Goal: Task Accomplishment & Management: Manage account settings

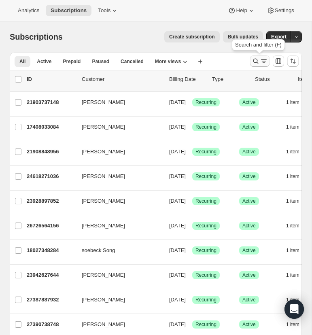
click at [254, 59] on icon "Search and filter results" at bounding box center [255, 61] width 8 height 8
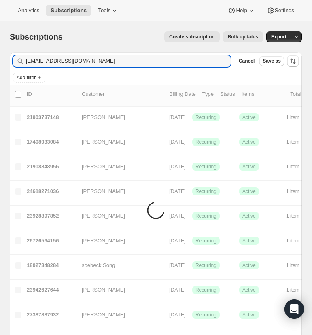
type input "dsangster001@gmail.com"
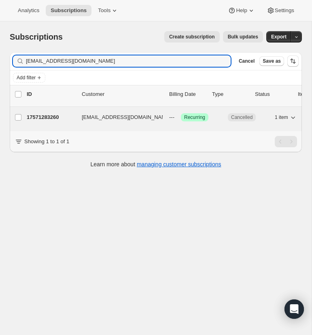
click at [38, 116] on p "17571283260" at bounding box center [51, 117] width 49 height 8
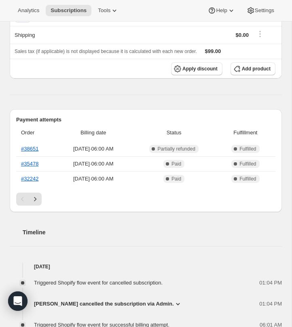
scroll to position [132, 0]
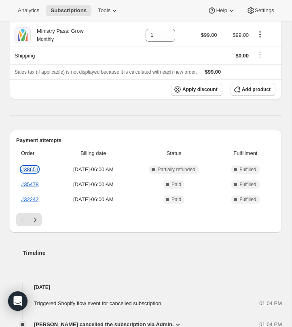
click at [30, 168] on link "#38651" at bounding box center [29, 169] width 17 height 6
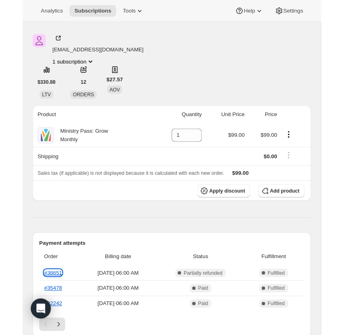
scroll to position [0, 0]
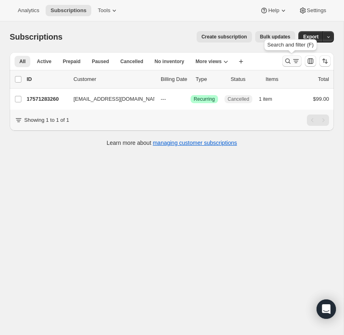
click at [289, 60] on icon "Search and filter results" at bounding box center [288, 61] width 8 height 8
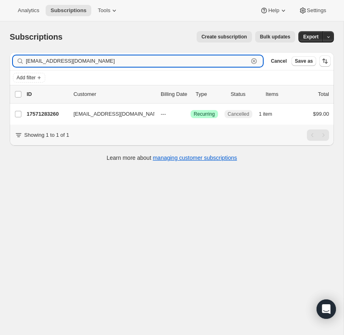
drag, startPoint x: 254, startPoint y: 59, endPoint x: 108, endPoint y: 60, distance: 145.5
click at [253, 59] on icon "button" at bounding box center [254, 61] width 8 height 8
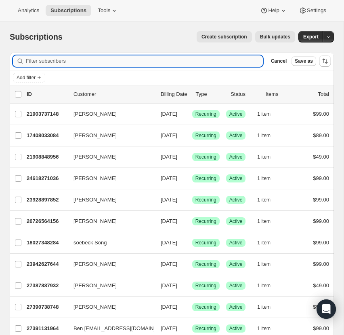
paste input "pastor@discovernewlife.org"
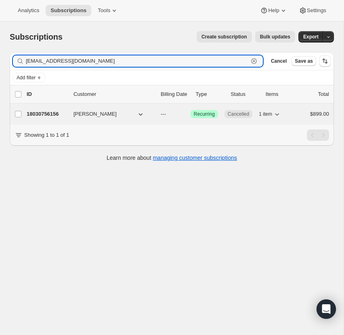
type input "pastor@discovernewlife.org"
click at [45, 110] on p "18030756156" at bounding box center [47, 114] width 40 height 8
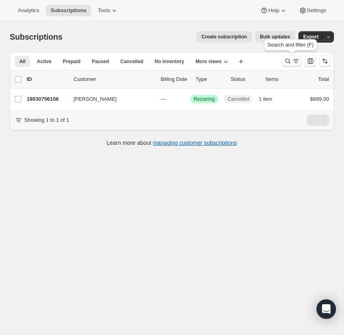
click at [286, 59] on icon "Search and filter results" at bounding box center [288, 61] width 8 height 8
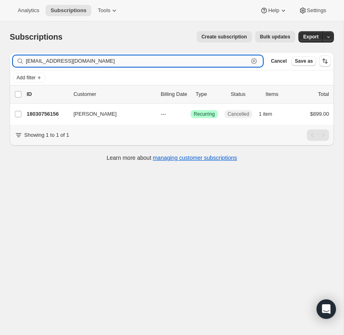
drag, startPoint x: 255, startPoint y: 59, endPoint x: 89, endPoint y: 60, distance: 166.1
click at [254, 59] on icon "button" at bounding box center [254, 61] width 8 height 8
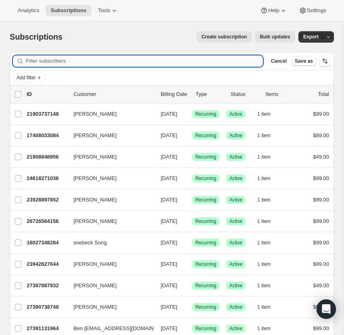
paste input "heatherlinville@fumcvictoria.com"
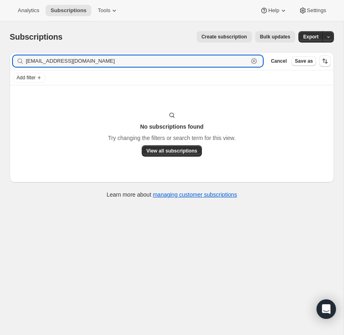
type input "heatherlinville@fumcvictoria.com"
drag, startPoint x: 86, startPoint y: 61, endPoint x: 21, endPoint y: 59, distance: 65.9
click at [21, 59] on div "heatherlinville@fumcvictoria.com Clear" at bounding box center [138, 60] width 250 height 11
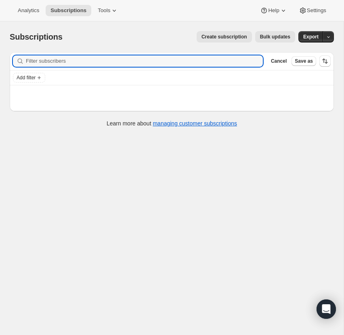
paste input "amandabanda@fumcvictoria.co"
type input "amandabanda@fumcvictoria.com"
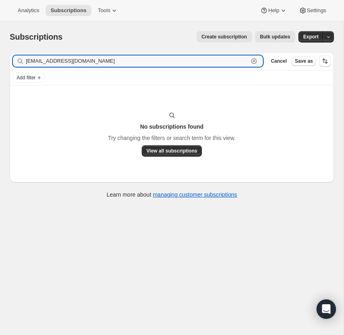
drag, startPoint x: 113, startPoint y: 60, endPoint x: 21, endPoint y: 63, distance: 92.2
click at [21, 63] on div "amandabanda@fumcvictoria.com Clear" at bounding box center [138, 60] width 250 height 11
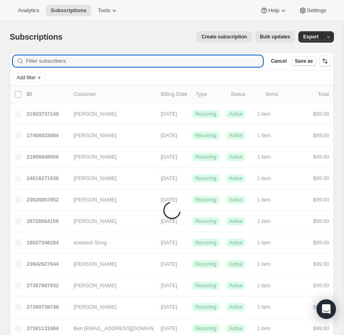
paste input "Bridge@fumcvictoria.com"
type input "Bridge@fumcvictoria.com"
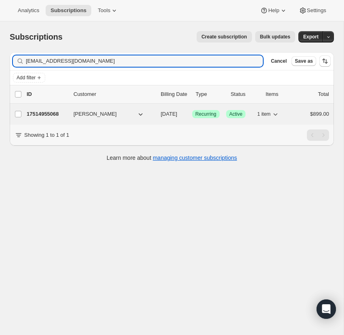
click at [42, 112] on p "17514955068" at bounding box center [47, 114] width 40 height 8
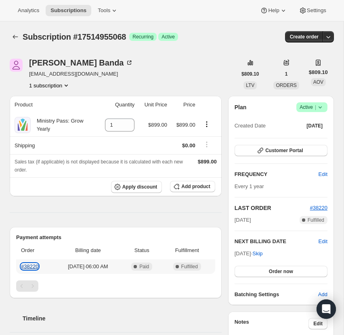
click at [32, 266] on link "#38220" at bounding box center [29, 266] width 17 height 6
click at [311, 106] on icon at bounding box center [320, 107] width 8 height 8
drag, startPoint x: 205, startPoint y: 75, endPoint x: 152, endPoint y: 21, distance: 75.5
click at [202, 72] on div "Amanda Banda Bridge@fumcvictoria.com 1 subscription" at bounding box center [123, 74] width 227 height 31
click at [321, 105] on icon at bounding box center [320, 107] width 8 height 8
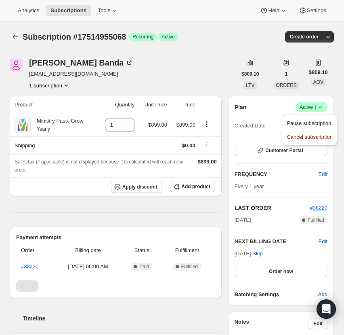
drag, startPoint x: 238, startPoint y: 64, endPoint x: 228, endPoint y: 58, distance: 12.0
click at [238, 64] on div "$809.10 LTV" at bounding box center [250, 74] width 27 height 31
click at [322, 104] on icon at bounding box center [320, 107] width 8 height 8
click at [310, 134] on span "Cancel subscription" at bounding box center [310, 137] width 46 height 6
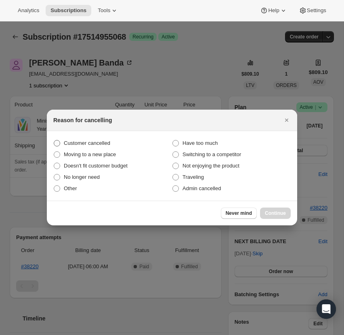
click at [56, 143] on span ":r15:" at bounding box center [57, 143] width 6 height 6
click at [54, 140] on input "Customer cancelled" at bounding box center [54, 140] width 0 height 0
radio input "true"
click at [272, 211] on span "Continue" at bounding box center [275, 213] width 21 height 6
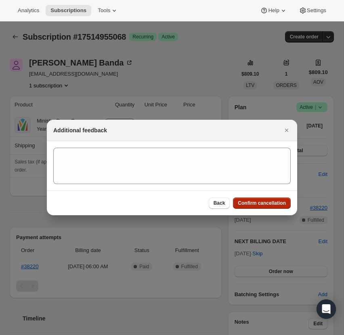
click at [267, 201] on span "Confirm cancellation" at bounding box center [262, 203] width 48 height 6
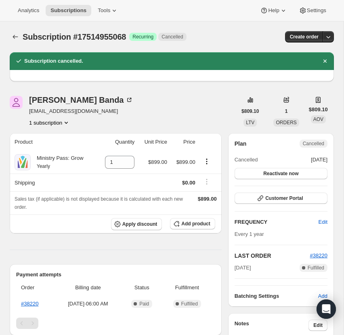
click at [97, 111] on div "Amanda Banda Bridge@fumcvictoria.com 1 subscription" at bounding box center [123, 111] width 227 height 31
drag, startPoint x: 97, startPoint y: 111, endPoint x: 31, endPoint y: 110, distance: 65.5
click at [29, 109] on div "Amanda Banda Bridge@fumcvictoria.com 1 subscription" at bounding box center [123, 111] width 227 height 31
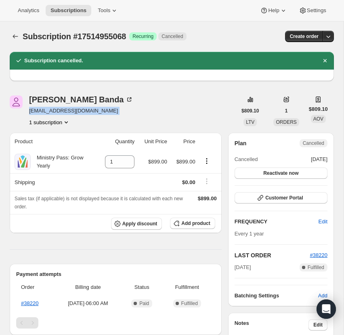
copy span "Bridge@fumcvictoria.com"
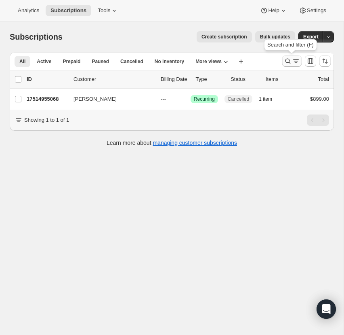
click at [289, 59] on icon "Search and filter results" at bounding box center [288, 61] width 5 height 5
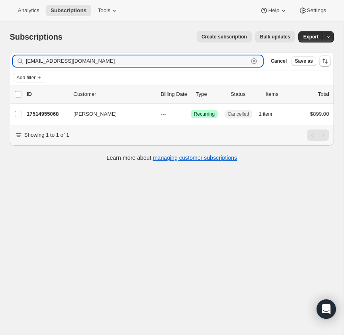
click at [255, 60] on icon "button" at bounding box center [254, 61] width 8 height 8
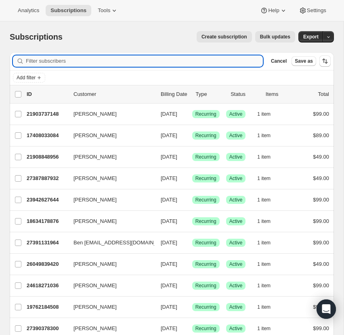
paste input "matthew.korell@hotmail.com"
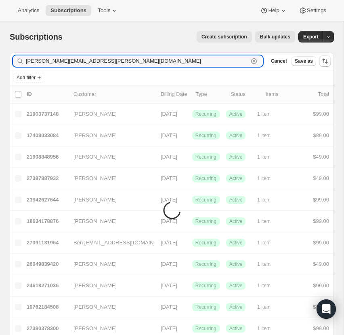
type input "matthew.korell@hotmail.com"
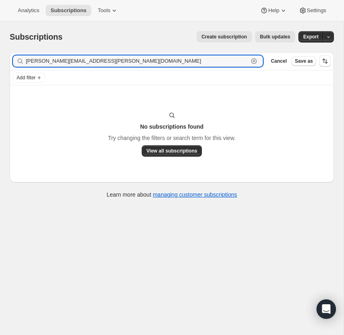
drag, startPoint x: 91, startPoint y: 62, endPoint x: 16, endPoint y: 60, distance: 75.6
click at [17, 61] on div "matthew.korell@hotmail.com Clear" at bounding box center [138, 60] width 250 height 11
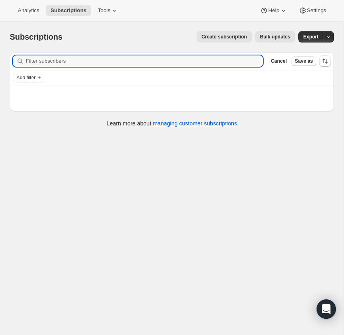
paste input "17512825148)"
type input "17512825148"
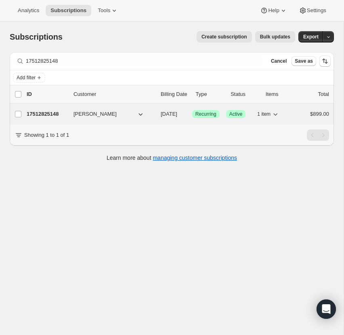
click at [46, 113] on p "17512825148" at bounding box center [47, 114] width 40 height 8
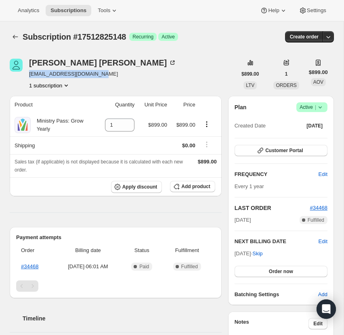
drag, startPoint x: 83, startPoint y: 73, endPoint x: 29, endPoint y: 72, distance: 53.8
click at [28, 72] on div "[PERSON_NAME] [PERSON_NAME][EMAIL_ADDRESS][DOMAIN_NAME] 1 subscription" at bounding box center [123, 74] width 227 height 31
copy span "[EMAIL_ADDRESS][DOMAIN_NAME]"
click at [132, 77] on div "[PERSON_NAME] [PERSON_NAME][EMAIL_ADDRESS][DOMAIN_NAME] 1 subscription" at bounding box center [123, 74] width 227 height 31
click at [32, 265] on link "#34468" at bounding box center [29, 266] width 17 height 6
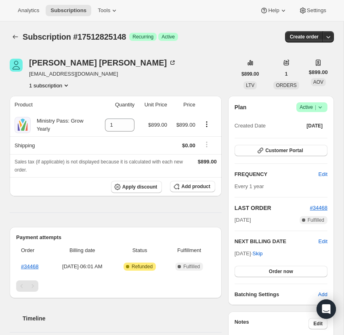
click at [320, 104] on icon at bounding box center [320, 107] width 8 height 8
click at [305, 137] on span "Cancel subscription" at bounding box center [310, 137] width 46 height 6
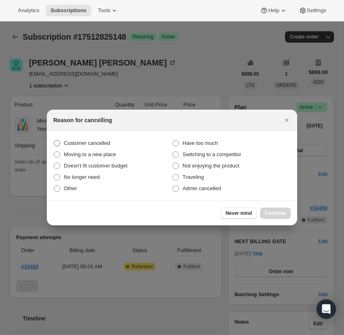
click at [56, 140] on span ":r13:" at bounding box center [57, 143] width 6 height 6
click at [54, 140] on input "Customer cancelled" at bounding box center [54, 140] width 0 height 0
radio input "true"
click at [275, 211] on span "Continue" at bounding box center [275, 213] width 21 height 6
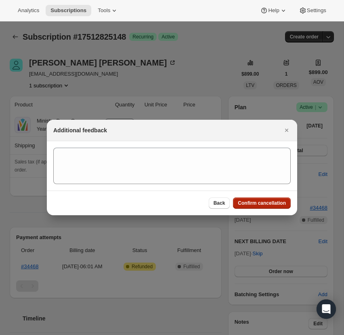
click at [266, 202] on span "Confirm cancellation" at bounding box center [262, 203] width 48 height 6
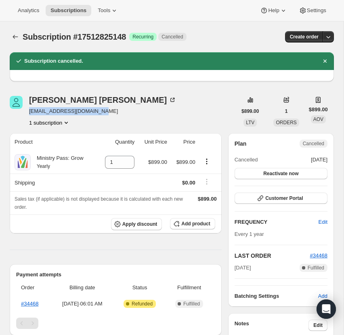
drag, startPoint x: 103, startPoint y: 110, endPoint x: 40, endPoint y: 110, distance: 62.7
click at [28, 112] on div "[PERSON_NAME] [PERSON_NAME][EMAIL_ADDRESS][DOMAIN_NAME] 1 subscription" at bounding box center [123, 111] width 227 height 31
copy span "[EMAIL_ADDRESS][DOMAIN_NAME]"
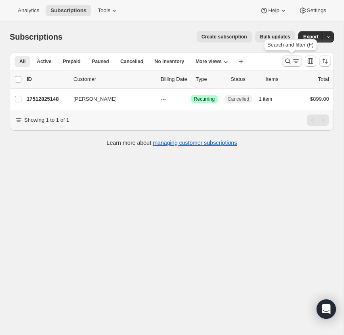
click at [288, 59] on icon "Search and filter results" at bounding box center [288, 61] width 8 height 8
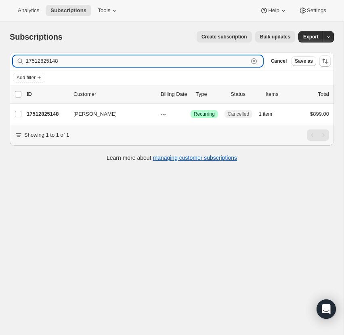
drag, startPoint x: 254, startPoint y: 59, endPoint x: 210, endPoint y: 60, distance: 43.7
click at [253, 59] on icon "button" at bounding box center [254, 61] width 8 height 8
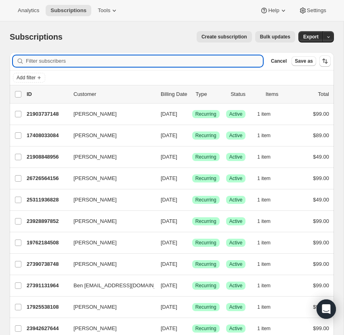
paste input "[PERSON_NAME][EMAIL_ADDRESS][DOMAIN_NAME]"
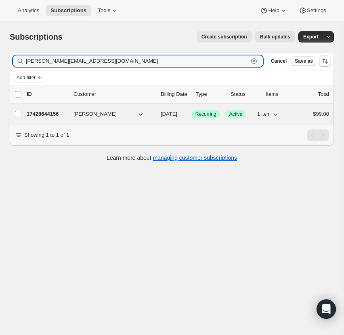
type input "[PERSON_NAME][EMAIL_ADDRESS][DOMAIN_NAME]"
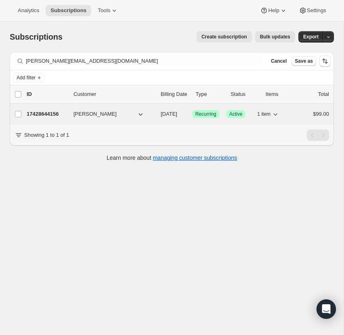
click at [40, 114] on p "17428644156" at bounding box center [47, 114] width 40 height 8
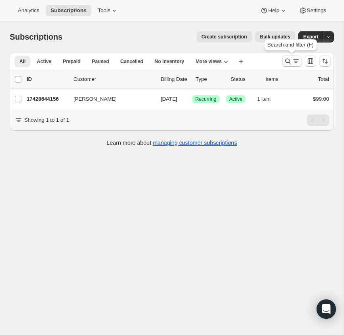
click at [286, 58] on icon "Search and filter results" at bounding box center [288, 61] width 8 height 8
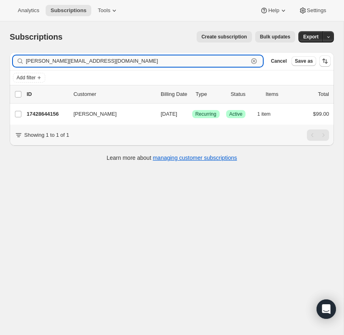
click at [255, 59] on icon "button" at bounding box center [254, 61] width 8 height 8
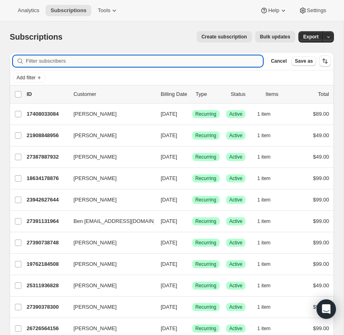
paste input "[PERSON_NAME][EMAIL_ADDRESS][DOMAIN_NAME]"
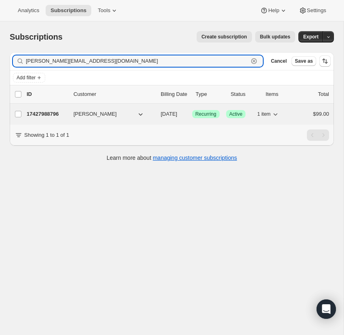
type input "[PERSON_NAME][EMAIL_ADDRESS][DOMAIN_NAME]"
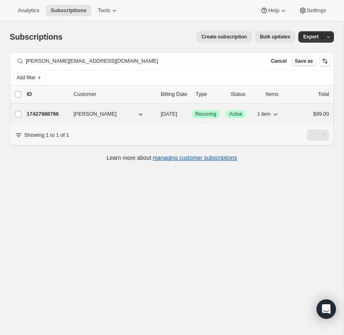
click at [42, 113] on p "17427988796" at bounding box center [47, 114] width 40 height 8
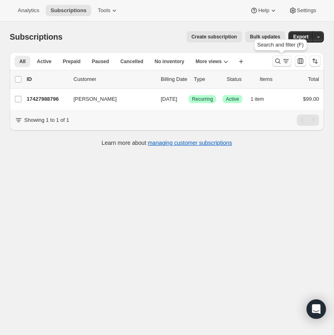
click at [278, 58] on icon "Search and filter results" at bounding box center [278, 61] width 8 height 8
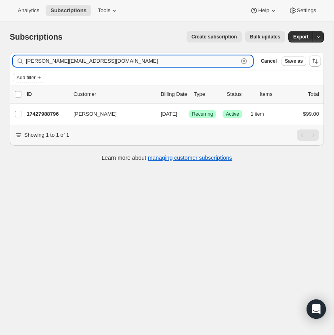
click at [245, 60] on icon "button" at bounding box center [244, 61] width 3 height 3
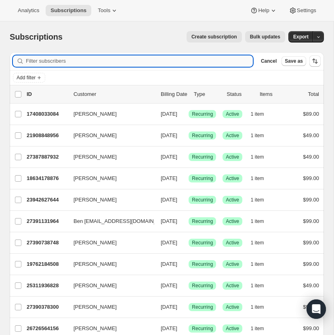
paste input "[PERSON_NAME][EMAIL_ADDRESS][DOMAIN_NAME]"
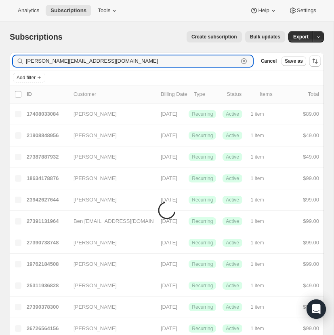
type input "[PERSON_NAME][EMAIL_ADDRESS][DOMAIN_NAME]"
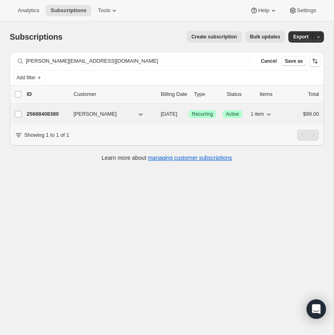
click at [46, 112] on p "25688408380" at bounding box center [47, 114] width 40 height 8
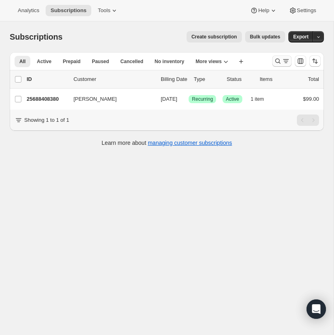
click at [278, 60] on icon "Search and filter results" at bounding box center [278, 61] width 5 height 5
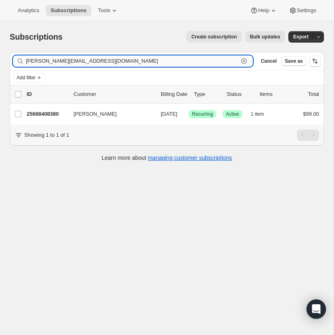
drag, startPoint x: 243, startPoint y: 59, endPoint x: 235, endPoint y: 60, distance: 7.7
click at [243, 59] on icon "button" at bounding box center [244, 61] width 8 height 8
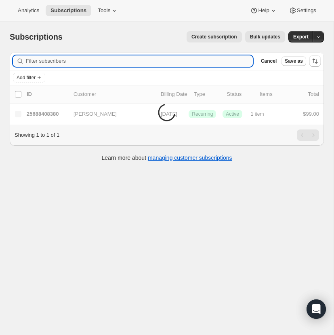
paste input "[EMAIL_ADDRESS][DOMAIN_NAME]"
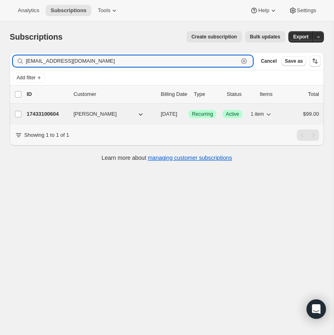
type input "[EMAIL_ADDRESS][DOMAIN_NAME]"
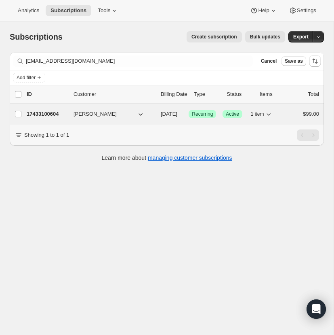
click at [42, 112] on p "17433100604" at bounding box center [47, 114] width 40 height 8
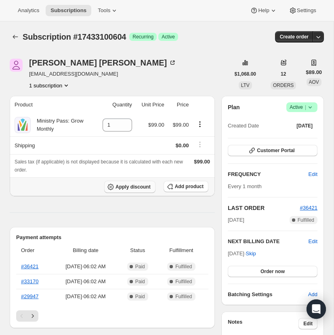
click at [127, 190] on span "Apply discount" at bounding box center [133, 187] width 35 height 6
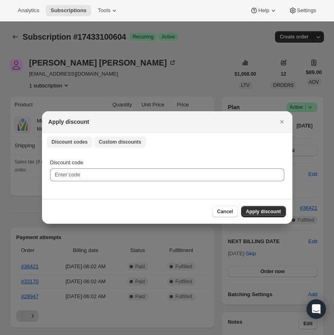
click at [120, 141] on span "Custom discounts" at bounding box center [120, 142] width 42 height 6
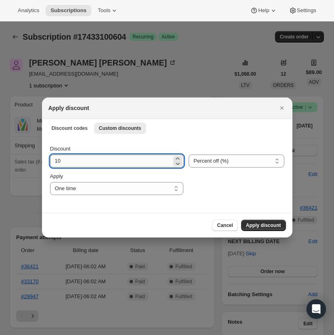
drag, startPoint x: 57, startPoint y: 162, endPoint x: 51, endPoint y: 161, distance: 5.7
click at [51, 161] on input "10" at bounding box center [111, 160] width 122 height 13
type input "50"
click at [274, 159] on select "Percent off (%) Amount off ($)" at bounding box center [236, 160] width 95 height 13
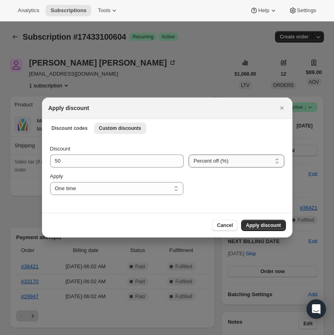
select select "fixed"
click at [189, 154] on select "Percent off (%) Amount off ($)" at bounding box center [236, 160] width 95 height 13
click at [175, 188] on select "One time Specify instances... Indefinitely" at bounding box center [116, 188] width 133 height 13
select select "specific"
click at [50, 182] on select "One time Specify instances... Indefinitely" at bounding box center [116, 188] width 133 height 13
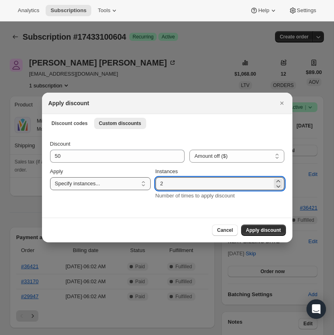
drag, startPoint x: 158, startPoint y: 186, endPoint x: 149, endPoint y: 185, distance: 9.3
click at [149, 185] on div "Discount 50 Percent off (%) Amount off ($) Amount off ($) Apply One time Specif…" at bounding box center [167, 170] width 234 height 60
type input "24"
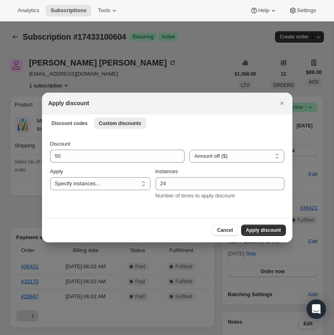
drag, startPoint x: 268, startPoint y: 228, endPoint x: 270, endPoint y: 182, distance: 45.7
click at [268, 228] on span "Apply discount" at bounding box center [263, 230] width 35 height 6
